Goal: Information Seeking & Learning: Learn about a topic

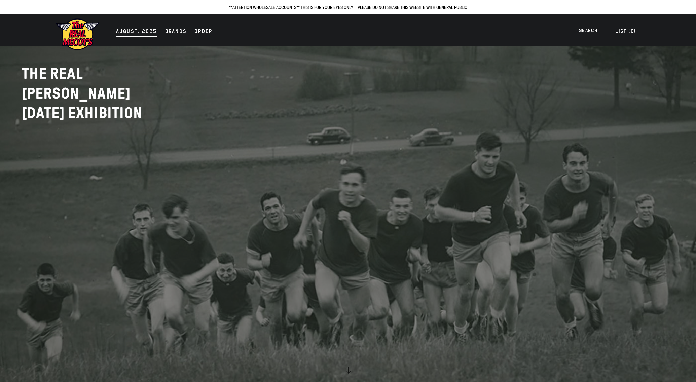
click at [142, 31] on div "AUGUST. 2025" at bounding box center [136, 31] width 41 height 9
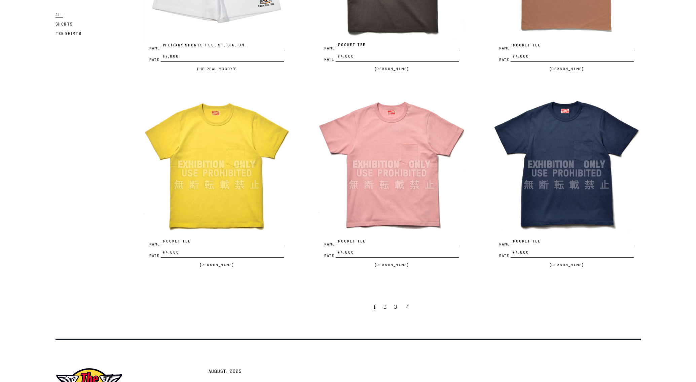
scroll to position [1434, 0]
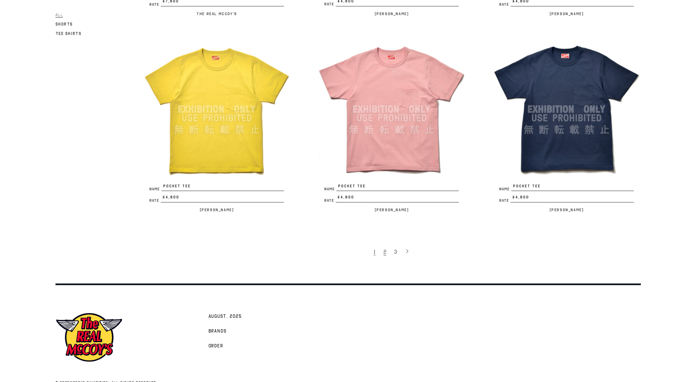
click at [384, 251] on span "2" at bounding box center [384, 252] width 3 height 7
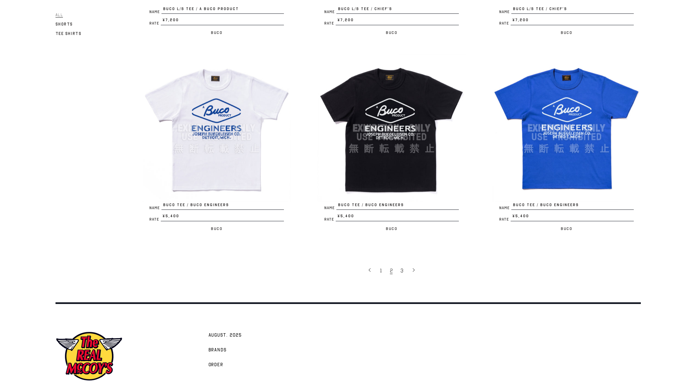
scroll to position [1450, 0]
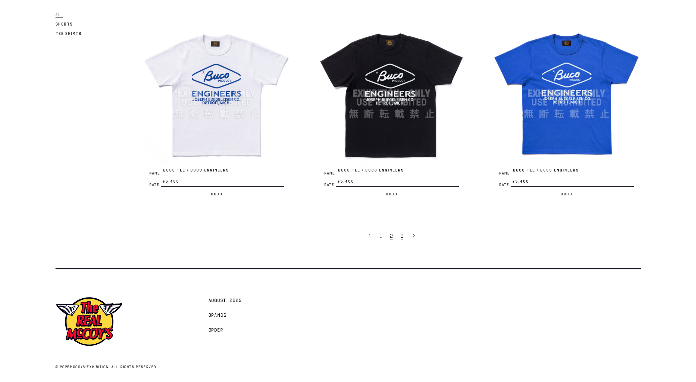
click at [401, 238] on span "3" at bounding box center [402, 236] width 3 height 7
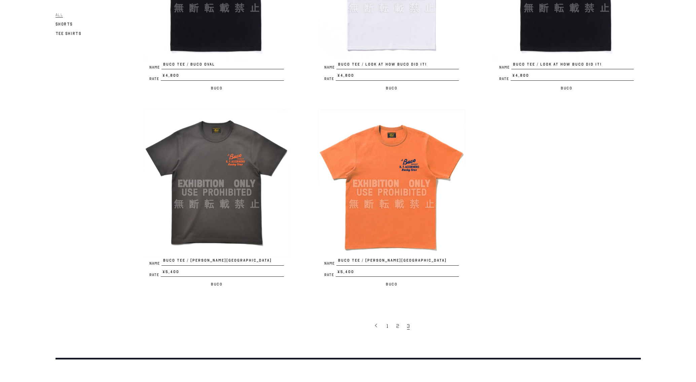
scroll to position [404, 0]
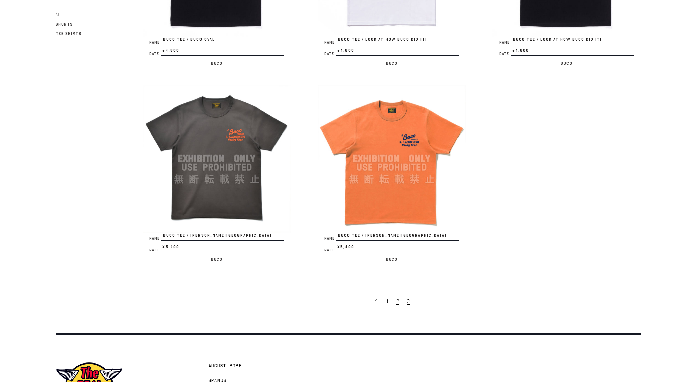
click at [395, 300] on link "2" at bounding box center [398, 301] width 11 height 14
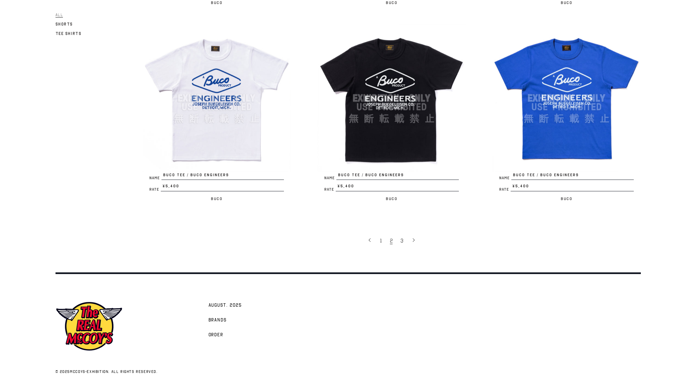
scroll to position [1450, 0]
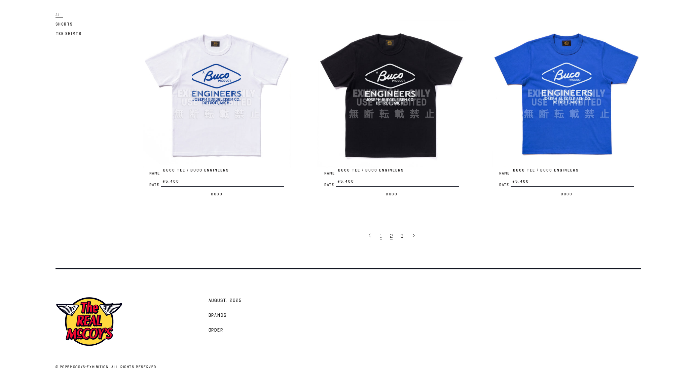
click at [381, 236] on span "1" at bounding box center [381, 236] width 2 height 7
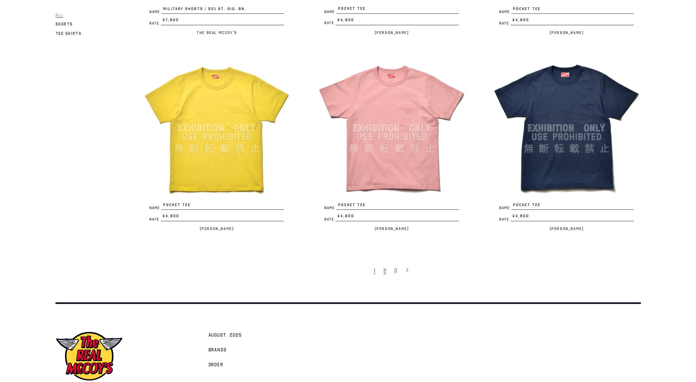
scroll to position [1416, 0]
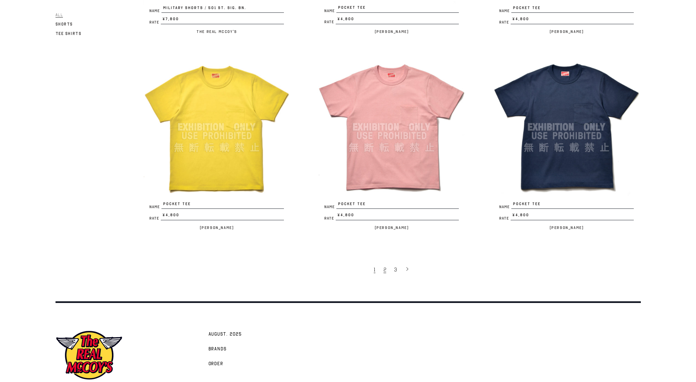
click at [383, 271] on link "2" at bounding box center [385, 269] width 11 height 14
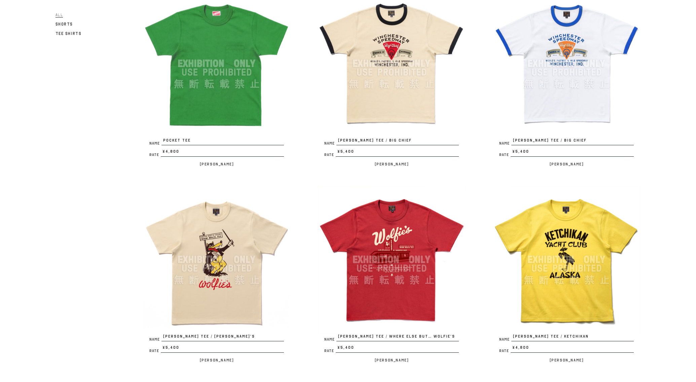
scroll to position [67, 0]
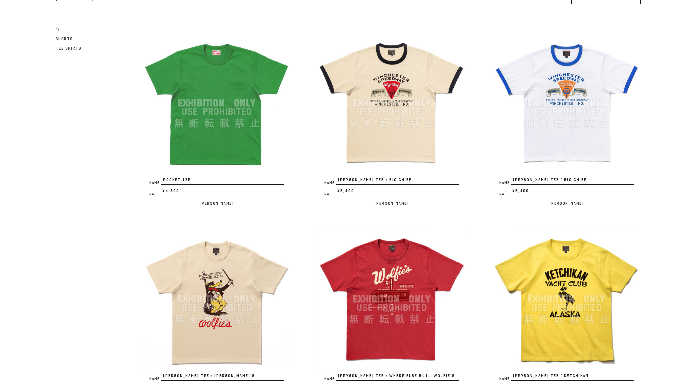
click at [582, 97] on img at bounding box center [566, 103] width 148 height 148
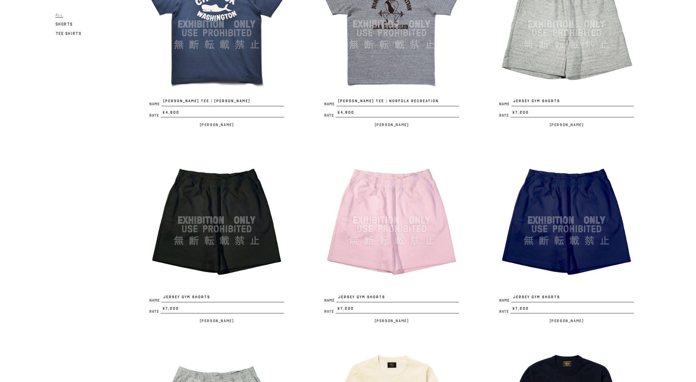
scroll to position [673, 0]
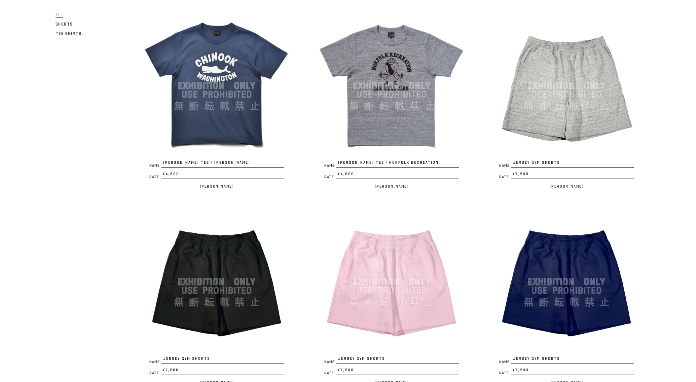
click at [569, 87] on img at bounding box center [566, 86] width 148 height 148
click at [352, 281] on img at bounding box center [391, 282] width 148 height 148
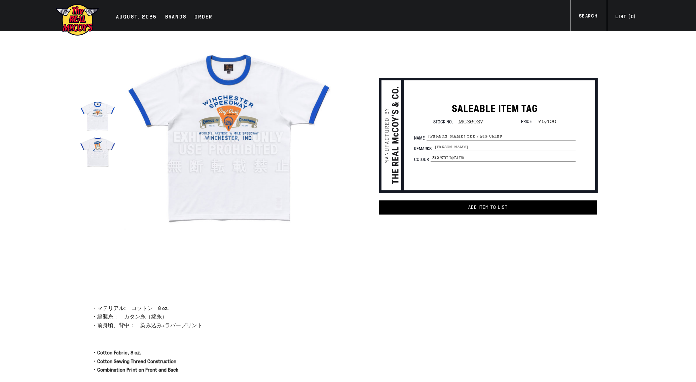
click at [96, 149] on img at bounding box center [98, 152] width 36 height 36
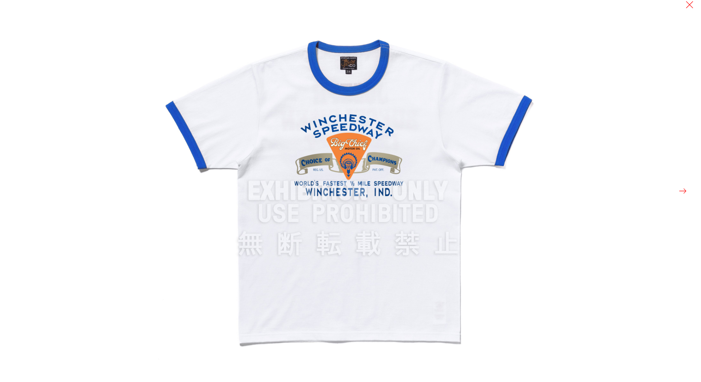
click at [684, 190] on button at bounding box center [682, 190] width 9 height 9
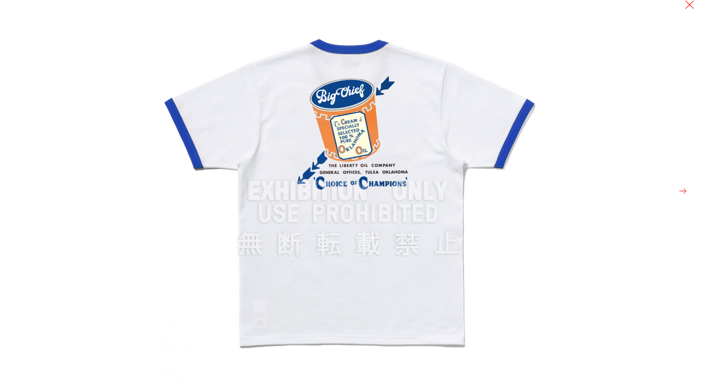
click at [689, 4] on button at bounding box center [689, 4] width 9 height 9
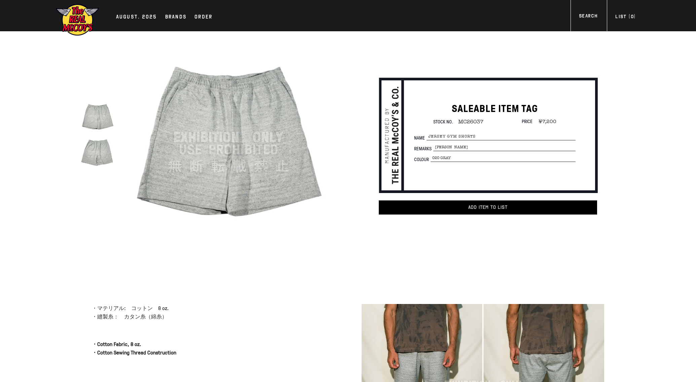
click at [183, 155] on img at bounding box center [228, 137] width 209 height 209
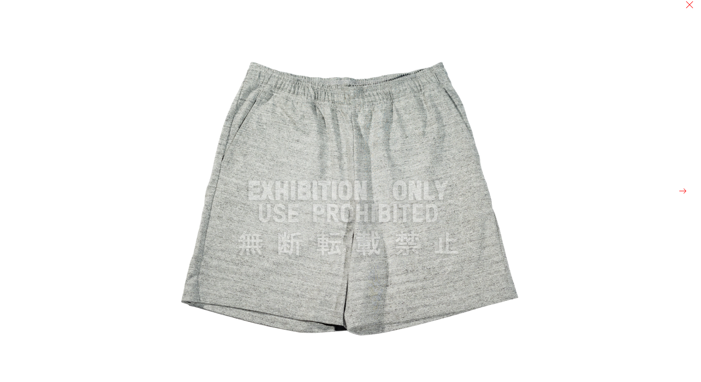
click at [679, 189] on button at bounding box center [682, 190] width 9 height 9
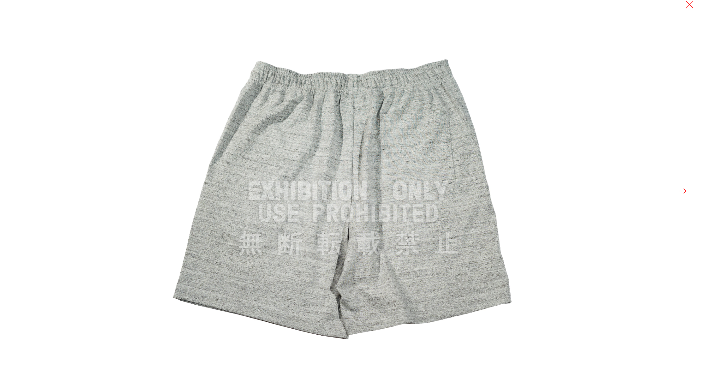
click at [679, 189] on button at bounding box center [682, 190] width 9 height 9
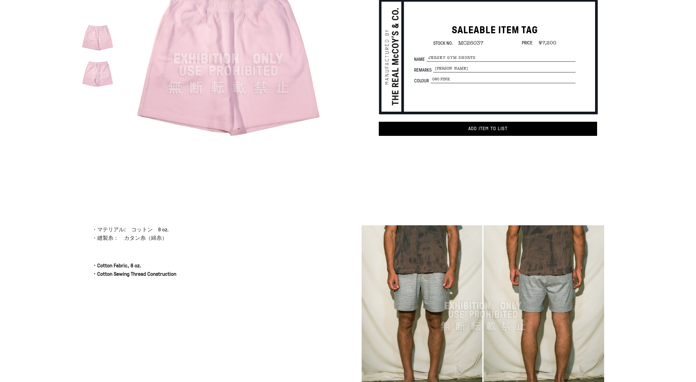
scroll to position [34, 0]
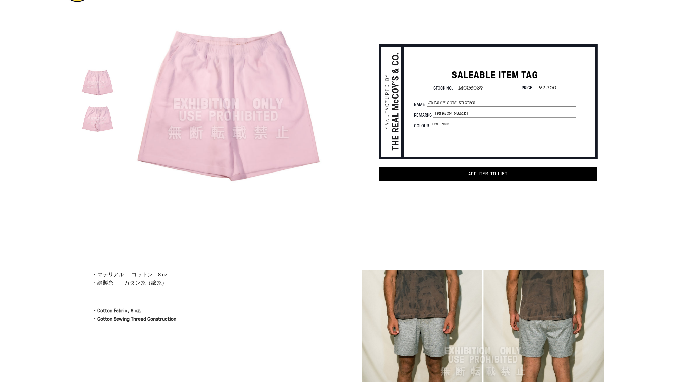
click at [243, 101] on img at bounding box center [228, 103] width 209 height 209
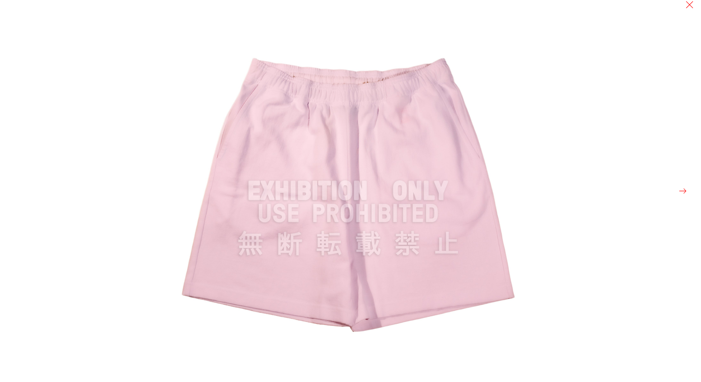
click at [684, 7] on div at bounding box center [507, 191] width 701 height 382
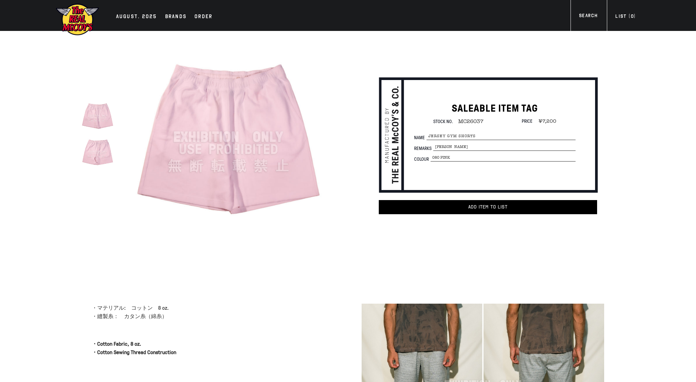
scroll to position [0, 0]
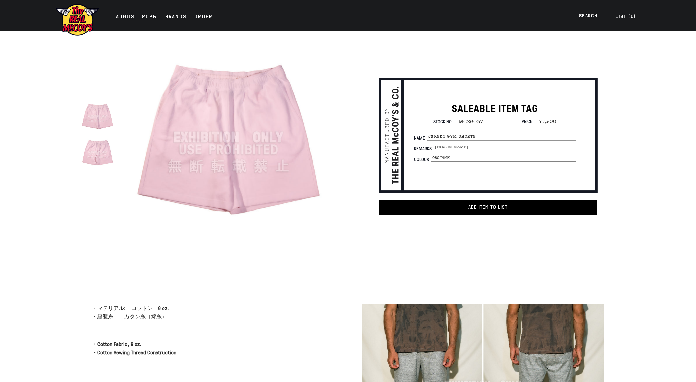
click at [71, 19] on img at bounding box center [77, 19] width 44 height 33
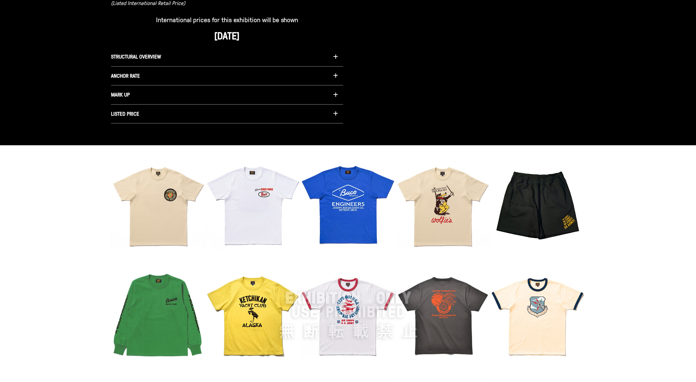
scroll to position [544, 0]
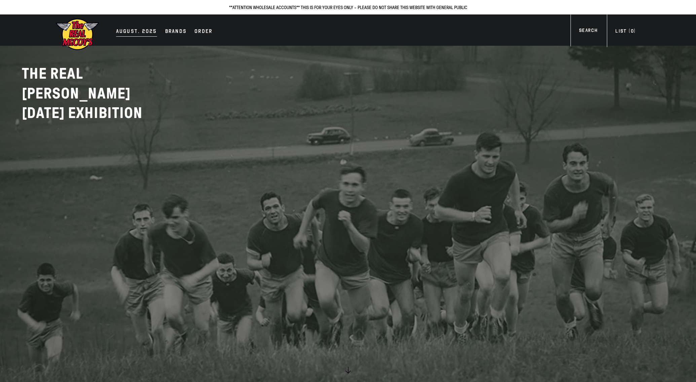
click at [132, 31] on div "AUGUST. 2025" at bounding box center [136, 31] width 41 height 9
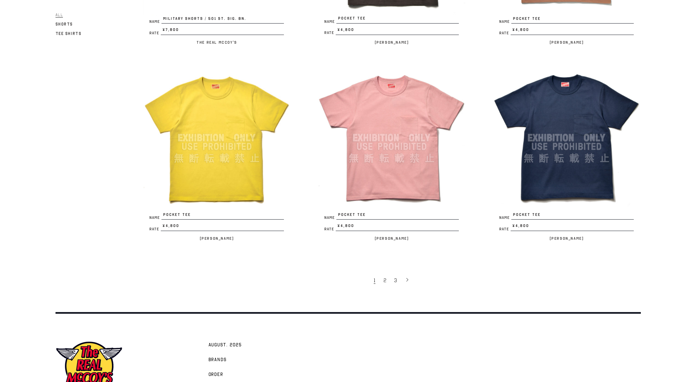
scroll to position [1411, 0]
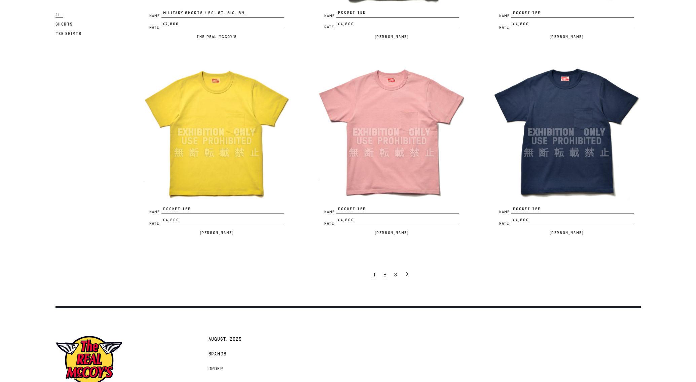
click at [385, 277] on span "2" at bounding box center [384, 274] width 3 height 7
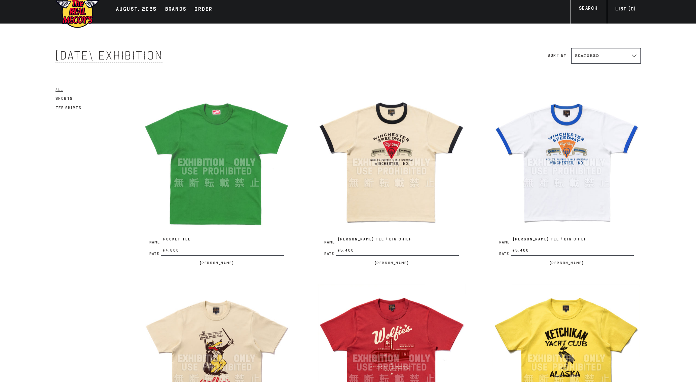
scroll to position [34, 0]
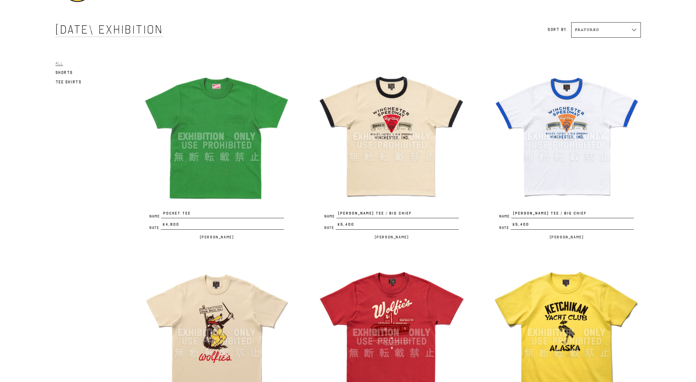
click at [193, 145] on img at bounding box center [217, 137] width 148 height 148
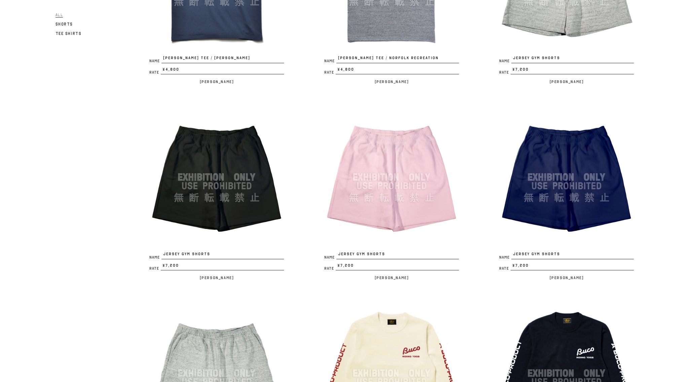
scroll to position [774, 0]
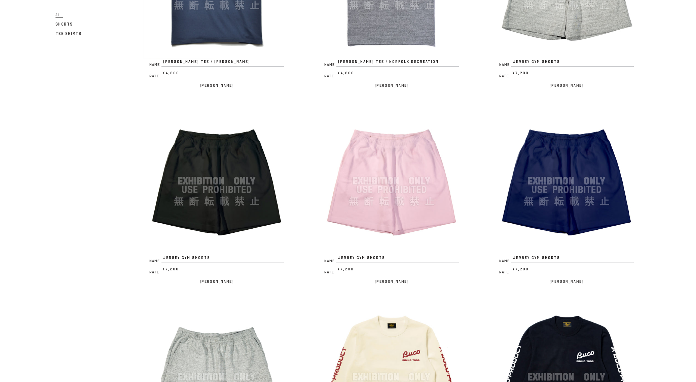
click at [530, 193] on img at bounding box center [566, 181] width 148 height 148
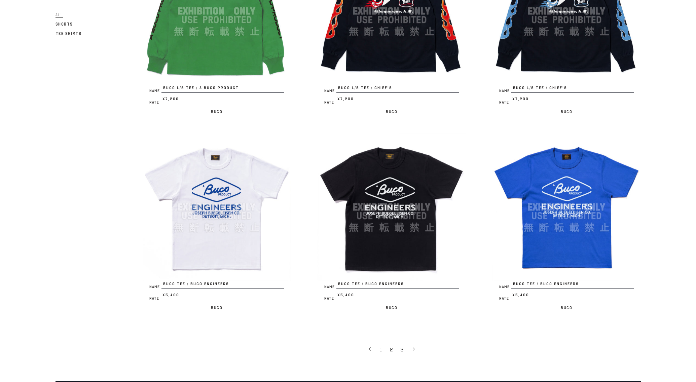
scroll to position [1345, 0]
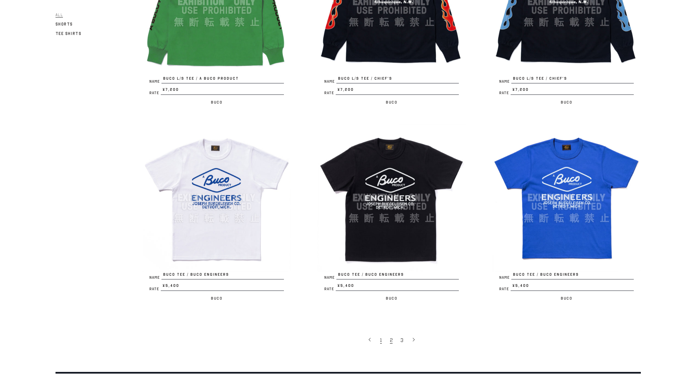
click at [379, 341] on link "1" at bounding box center [382, 340] width 10 height 14
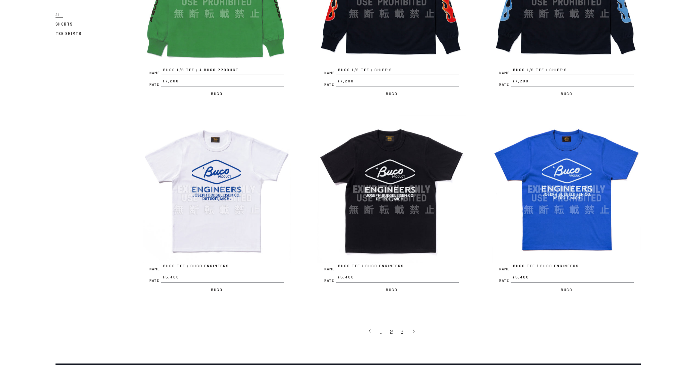
scroll to position [1379, 0]
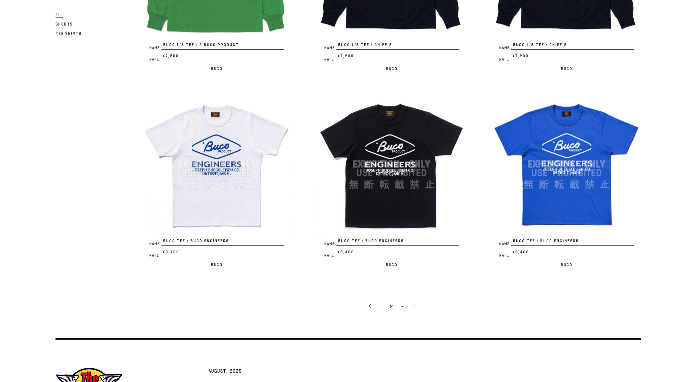
click at [401, 308] on span "3" at bounding box center [402, 306] width 3 height 7
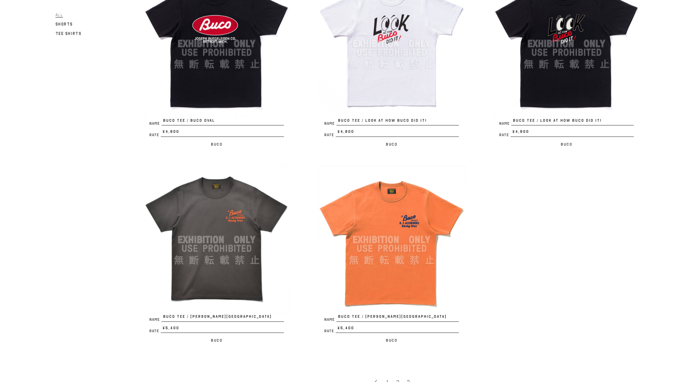
scroll to position [356, 0]
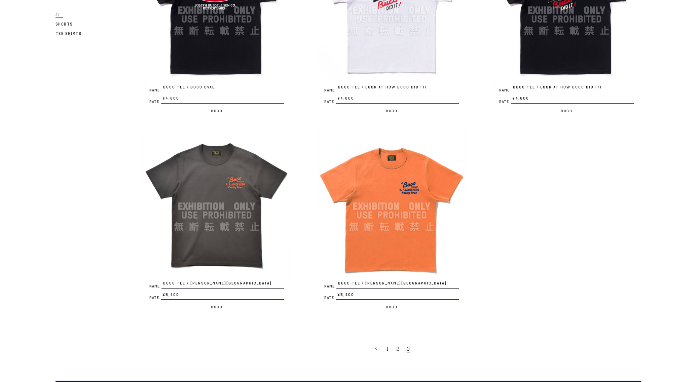
click at [217, 183] on img at bounding box center [217, 207] width 148 height 148
click at [366, 198] on img at bounding box center [391, 207] width 148 height 148
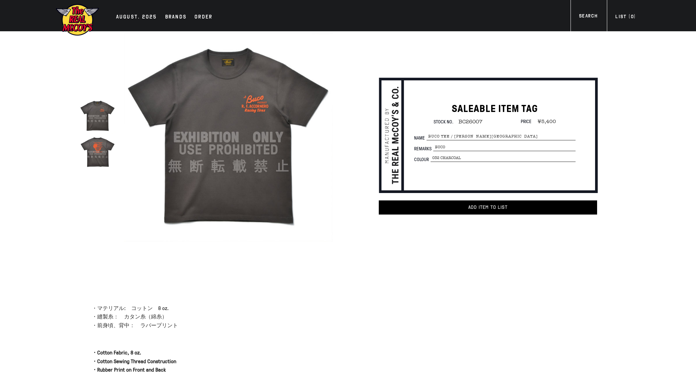
click at [224, 128] on img at bounding box center [228, 137] width 209 height 209
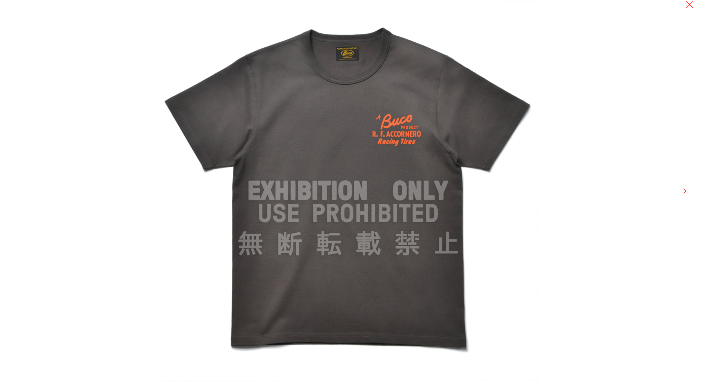
click at [681, 191] on button at bounding box center [682, 190] width 9 height 9
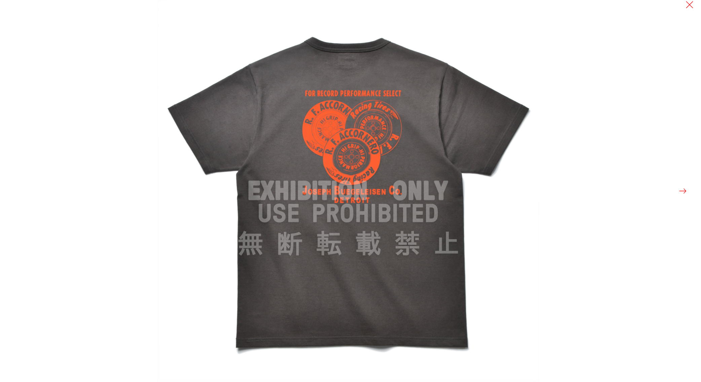
click at [681, 191] on button at bounding box center [682, 190] width 9 height 9
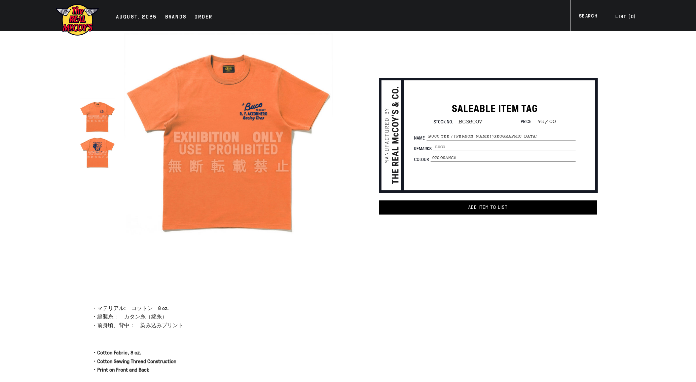
click at [254, 133] on img at bounding box center [228, 137] width 209 height 209
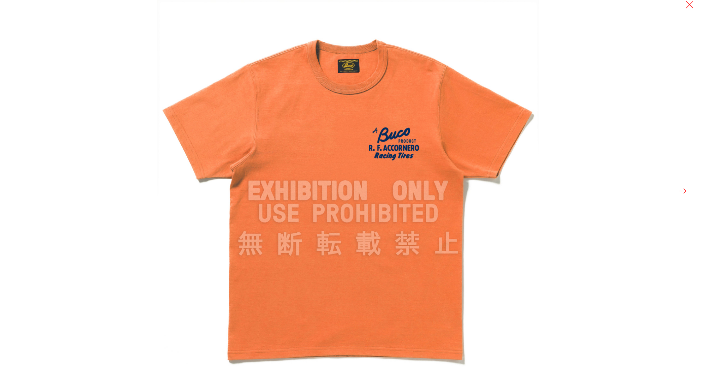
click at [679, 190] on button at bounding box center [682, 190] width 9 height 9
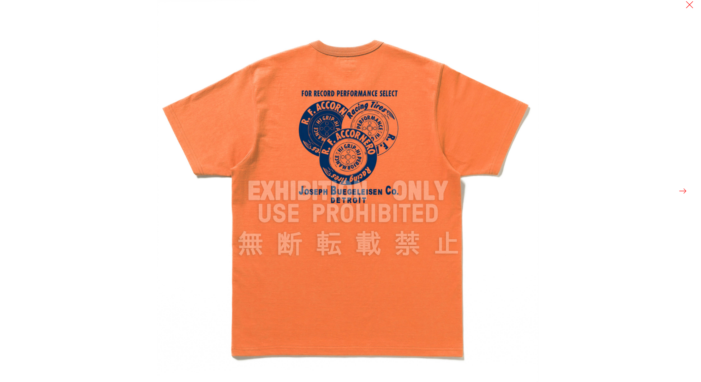
click at [679, 190] on button at bounding box center [682, 190] width 9 height 9
